Goal: Find specific page/section: Find specific page/section

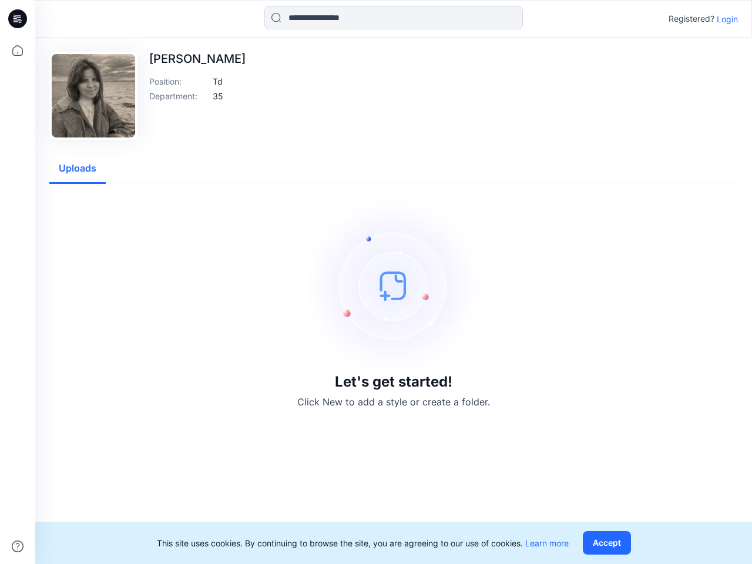
click at [376, 282] on img at bounding box center [394, 285] width 176 height 176
click at [18, 19] on icon at bounding box center [19, 19] width 5 height 1
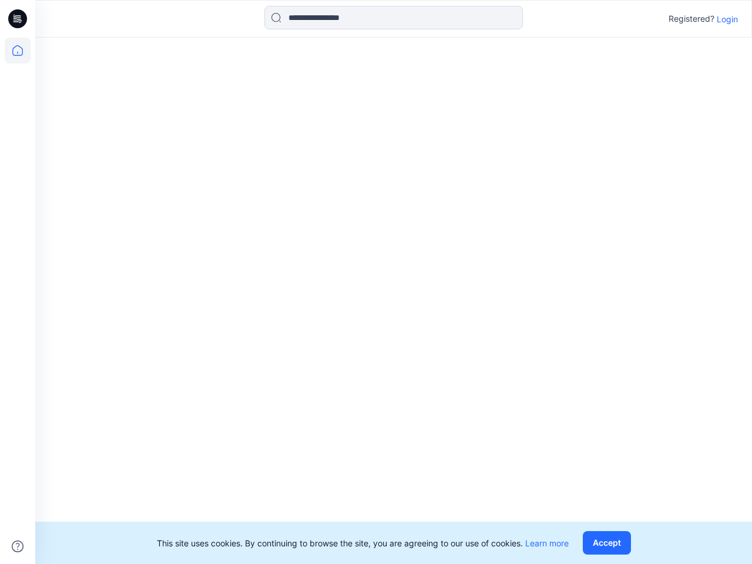
click at [18, 51] on icon at bounding box center [18, 51] width 26 height 26
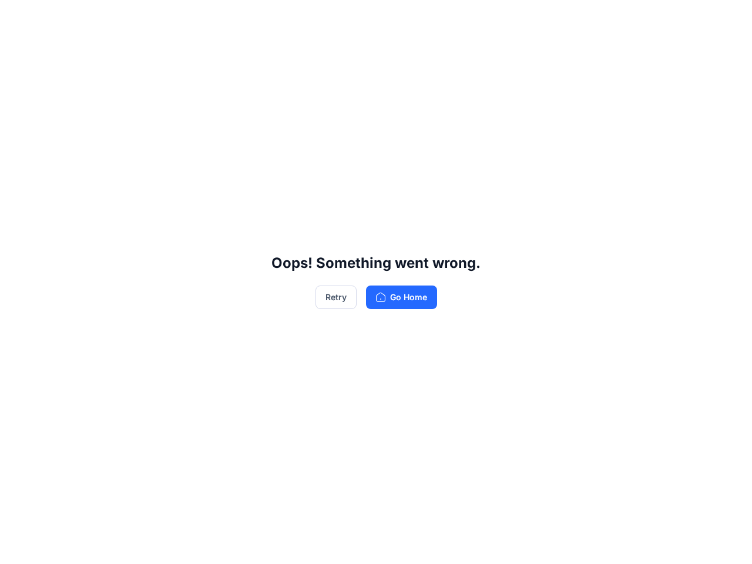
click at [18, 546] on div "Oops! Something went wrong. Retry Go Home" at bounding box center [376, 282] width 752 height 564
click at [394, 18] on div "Oops! Something went wrong. Retry Go Home" at bounding box center [376, 282] width 752 height 564
click at [727, 19] on div "Oops! Something went wrong. Retry Go Home" at bounding box center [376, 282] width 752 height 564
click at [217, 81] on div "Oops! Something went wrong. Retry Go Home" at bounding box center [376, 282] width 752 height 564
click at [217, 96] on div "Oops! Something went wrong. Retry Go Home" at bounding box center [376, 282] width 752 height 564
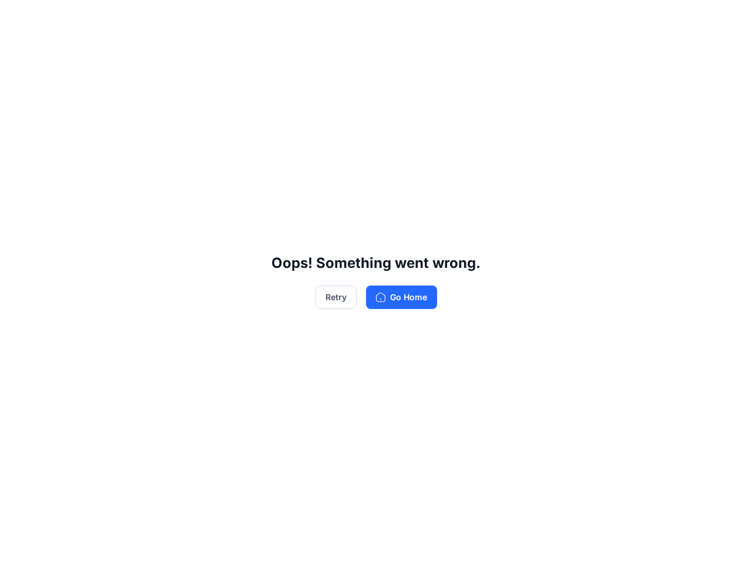
click at [78, 169] on div "Oops! Something went wrong. Retry Go Home" at bounding box center [376, 282] width 752 height 564
click at [609, 543] on div "Oops! Something went wrong. Retry Go Home" at bounding box center [376, 282] width 752 height 564
